Goal: Information Seeking & Learning: Find specific fact

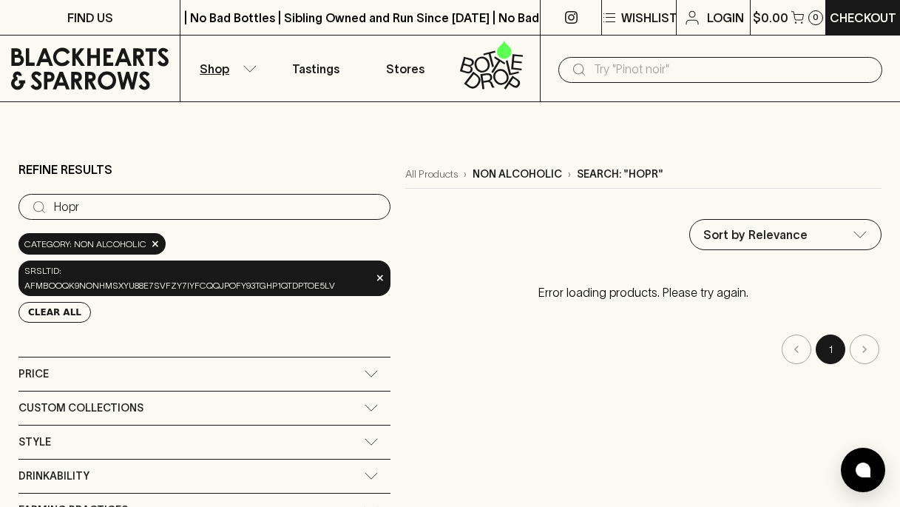
type input "Hopr"
click at [36, 206] on icon at bounding box center [39, 207] width 18 height 18
click at [376, 275] on span "×" at bounding box center [380, 278] width 9 height 16
